Goal: Check status: Check status

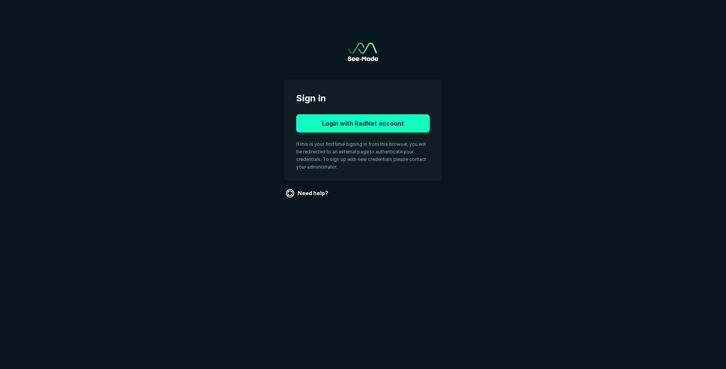
click at [334, 125] on button "Login with RadNet account" at bounding box center [363, 123] width 134 height 18
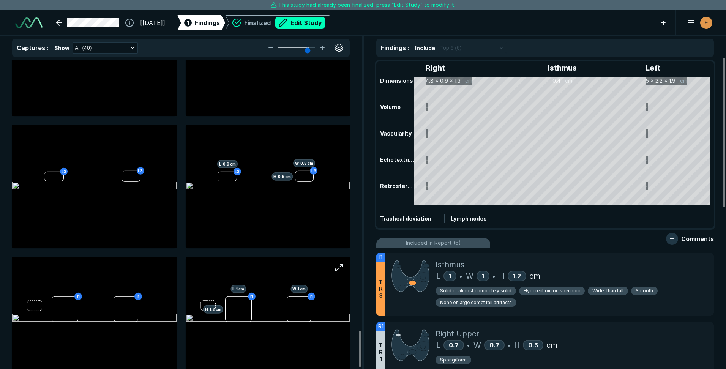
scroll to position [2338, 0]
